Goal: Information Seeking & Learning: Find contact information

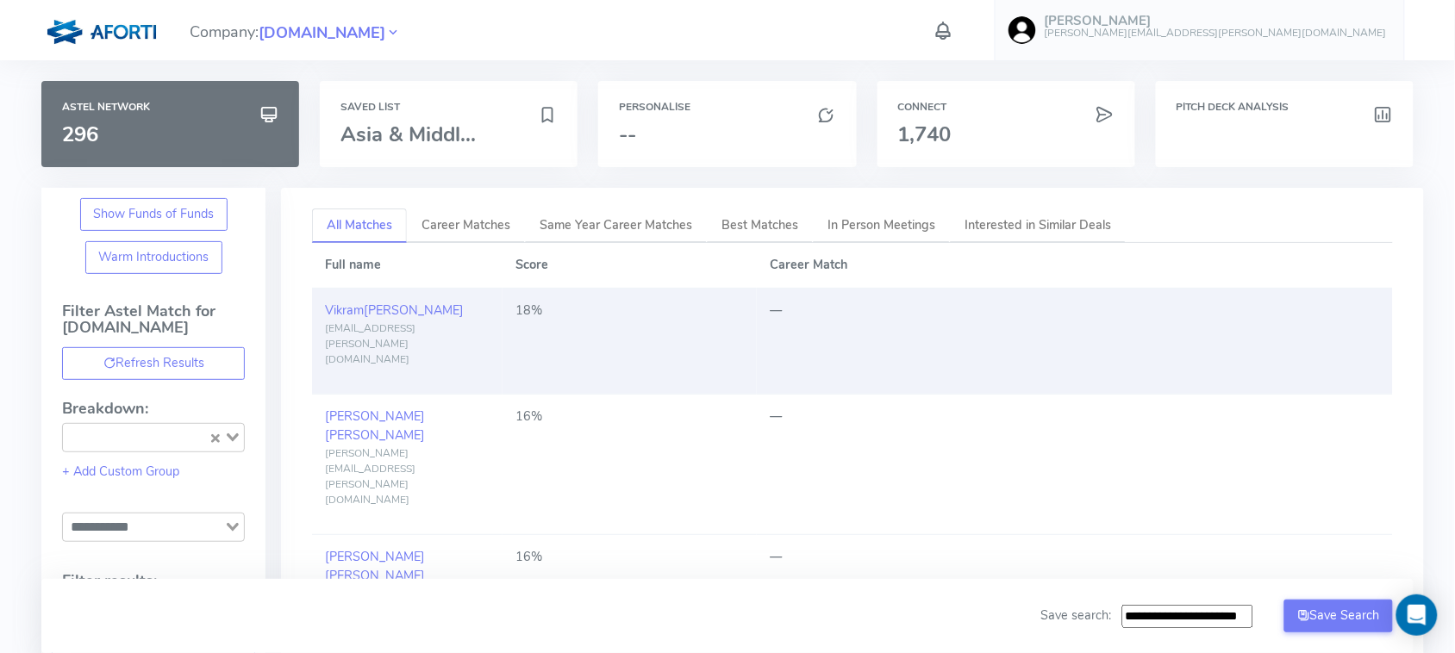
drag, startPoint x: 385, startPoint y: 540, endPoint x: 491, endPoint y: 307, distance: 256.4
click at [491, 307] on td "Vikram Pandya vikram.pandya@aeti.in" at bounding box center [407, 342] width 190 height 106
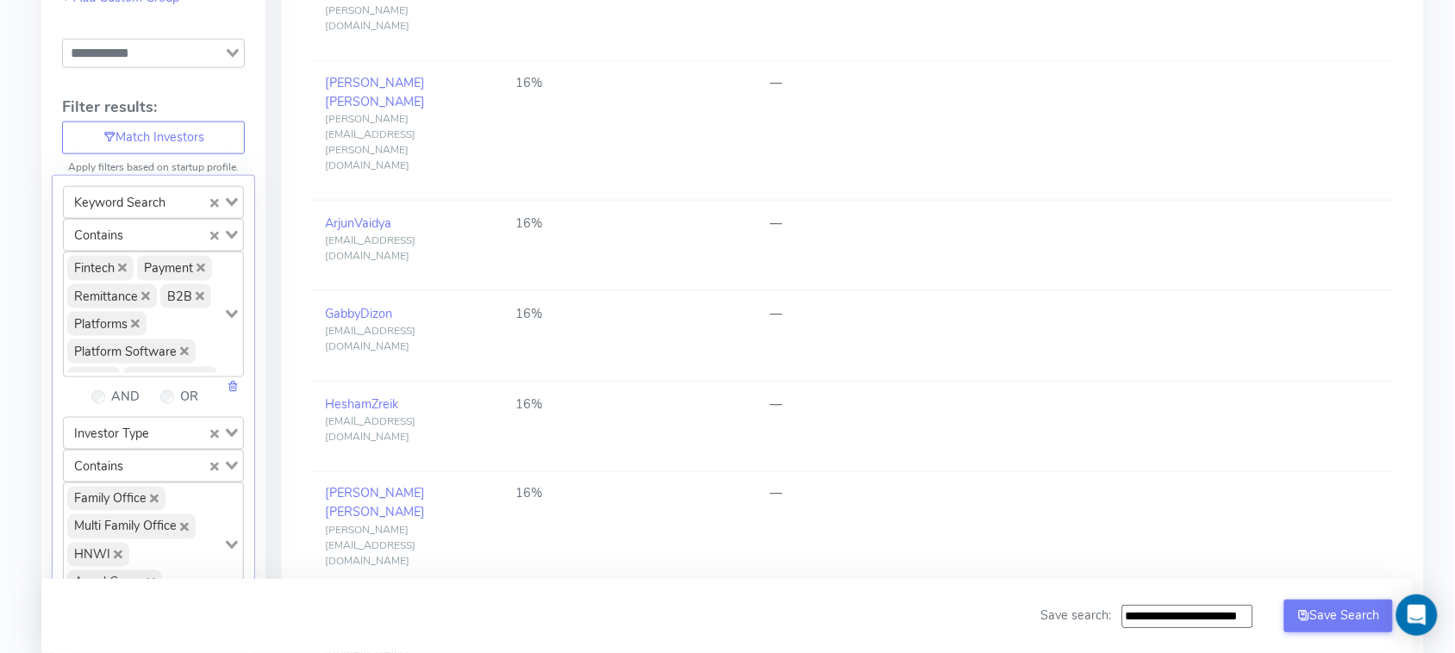
scroll to position [517, 0]
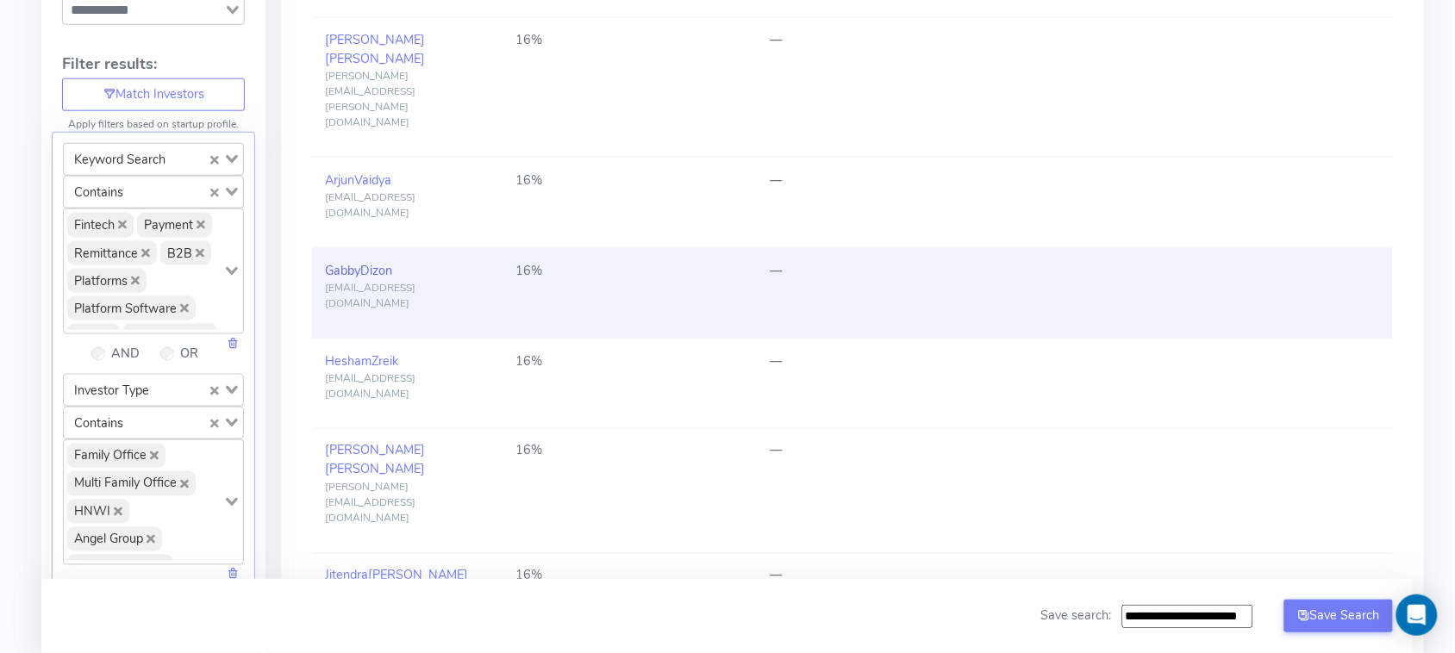
drag, startPoint x: 382, startPoint y: 105, endPoint x: 380, endPoint y: 95, distance: 10.5
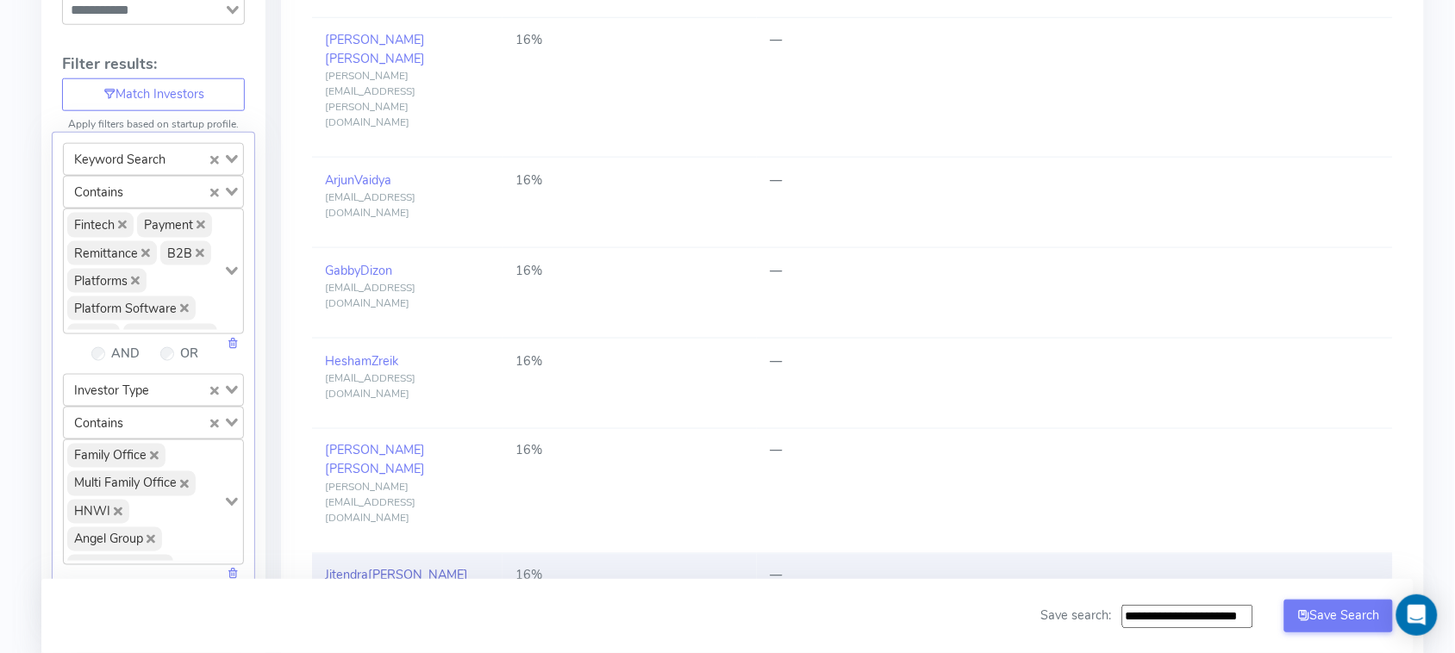
drag, startPoint x: 377, startPoint y: 308, endPoint x: 333, endPoint y: 315, distance: 44.5
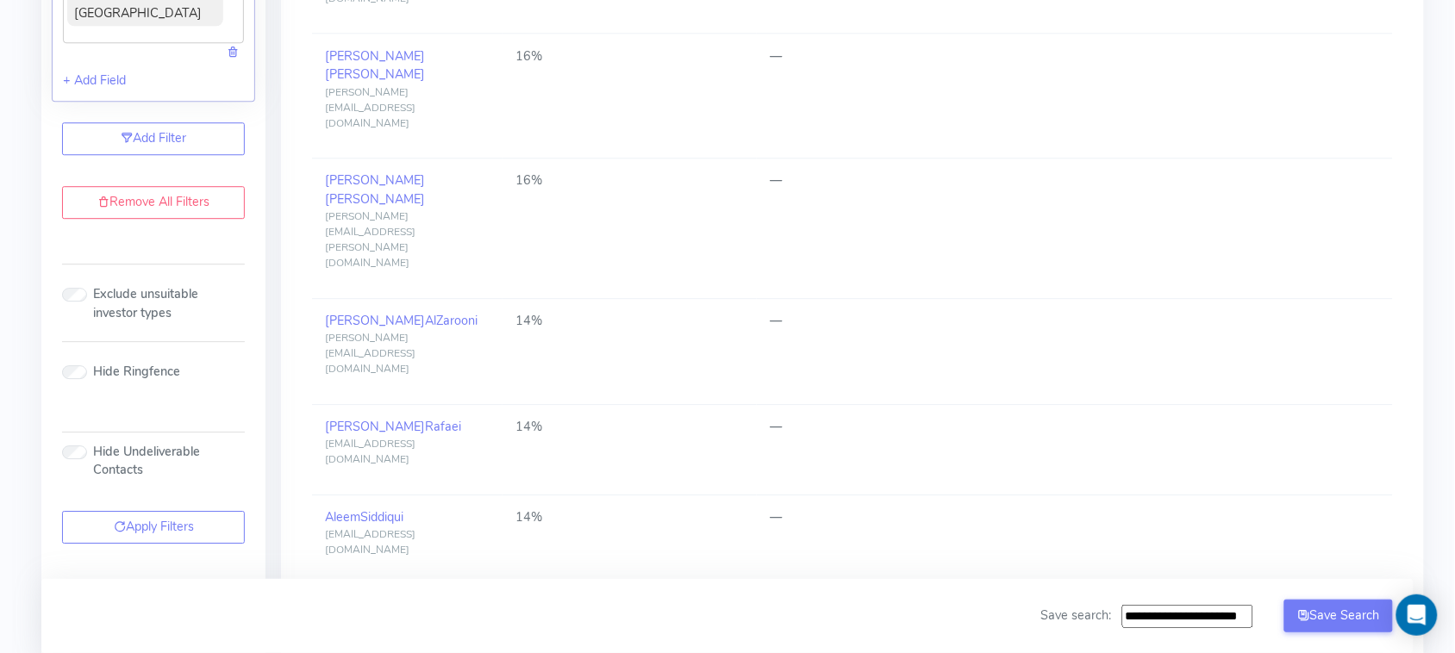
scroll to position [1387, 0]
